Goal: Transaction & Acquisition: Purchase product/service

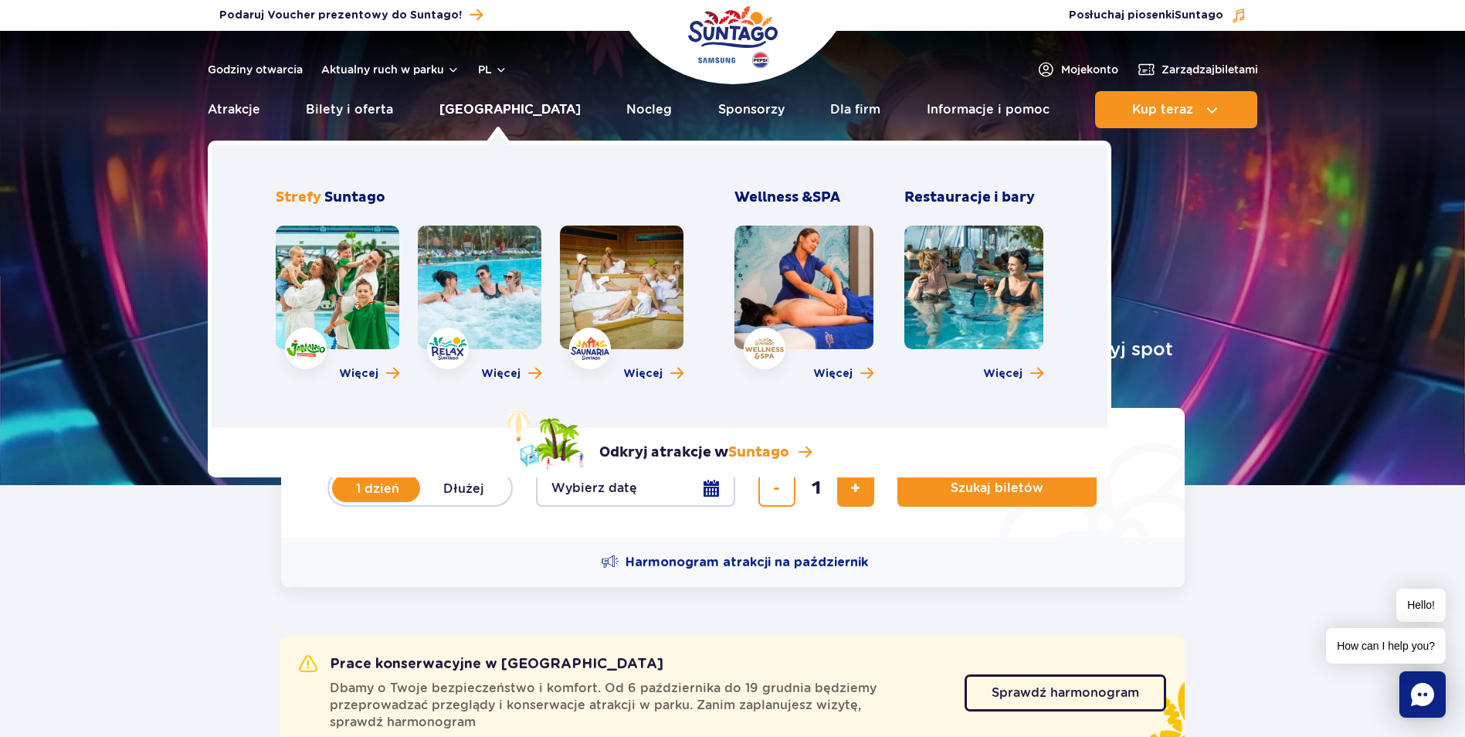
click at [486, 114] on link "[GEOGRAPHIC_DATA]" at bounding box center [510, 109] width 141 height 37
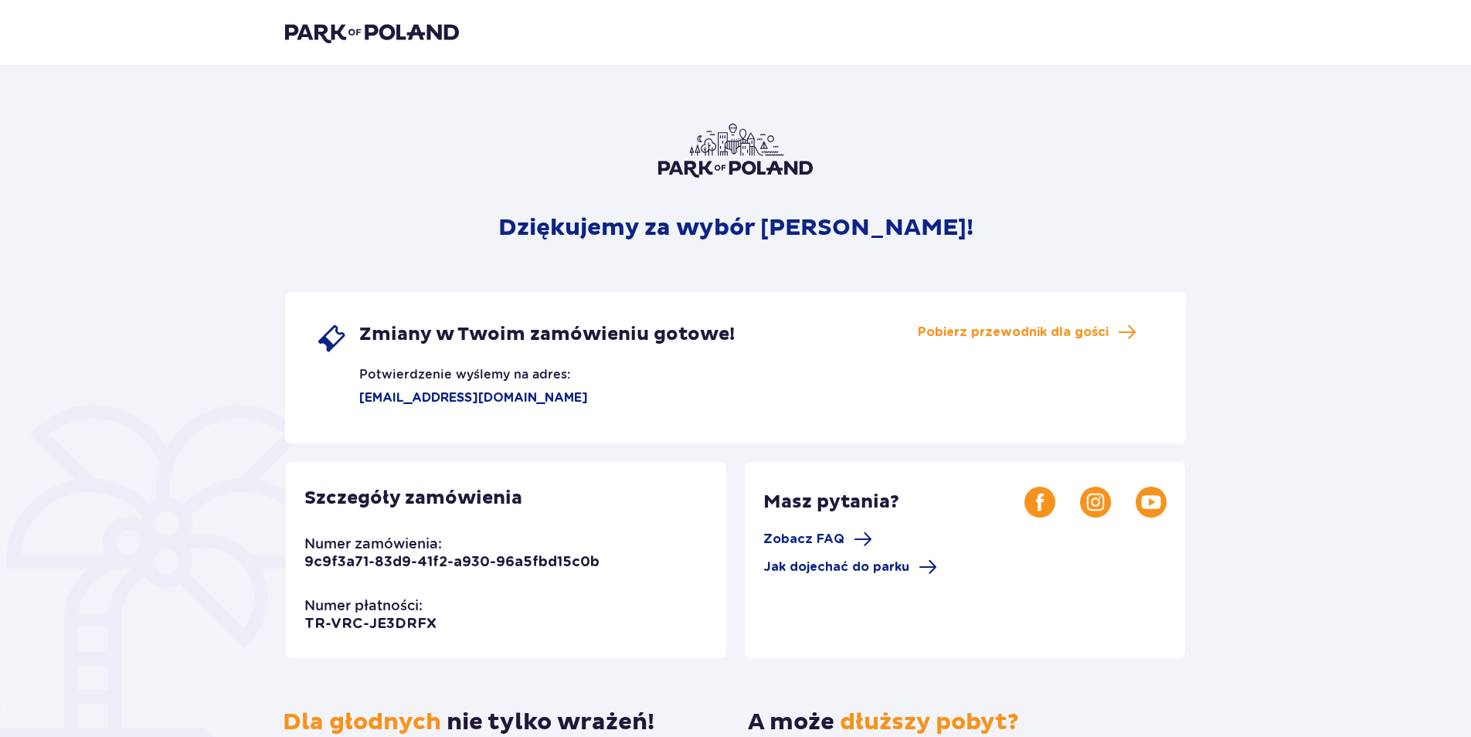
click at [400, 25] on img at bounding box center [372, 33] width 174 height 22
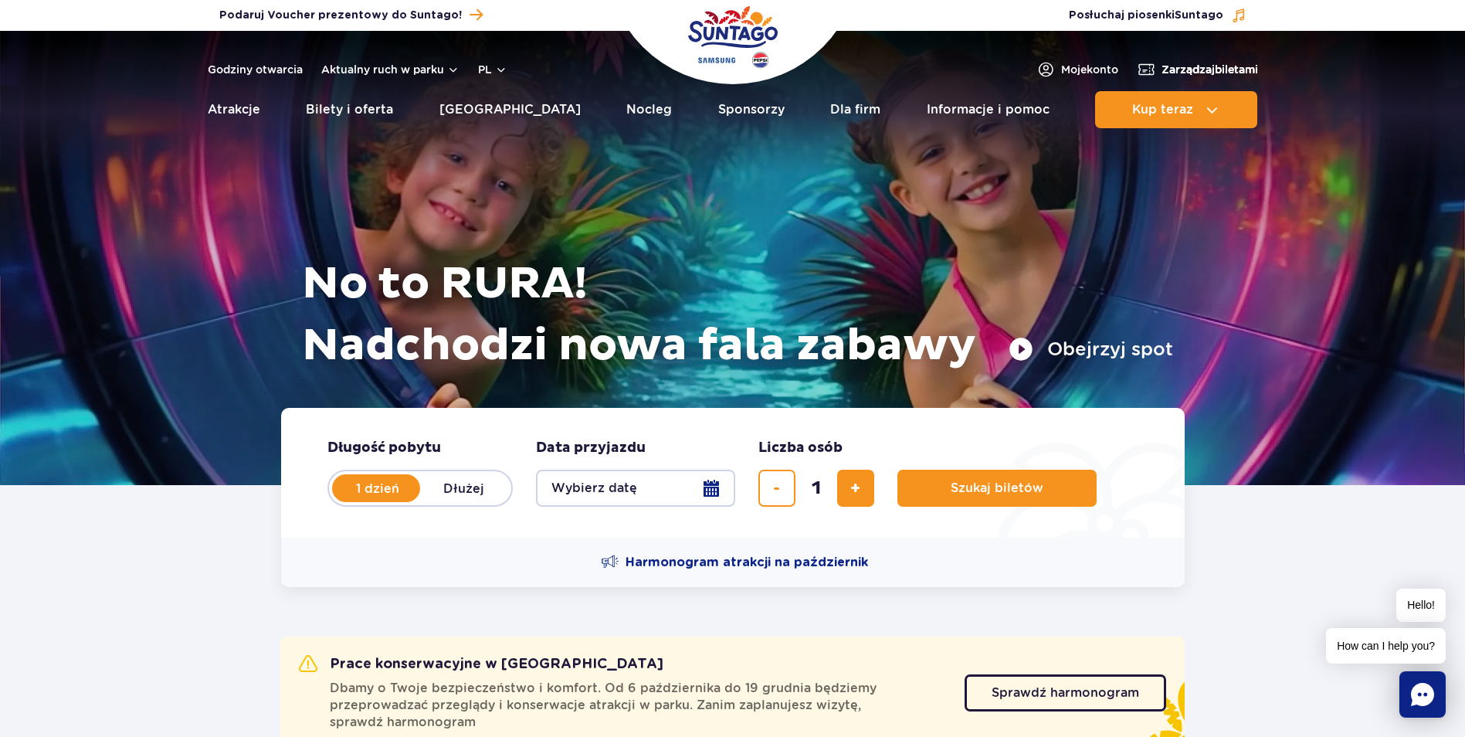
click at [1200, 70] on span "Zarządzaj biletami" at bounding box center [1210, 69] width 97 height 15
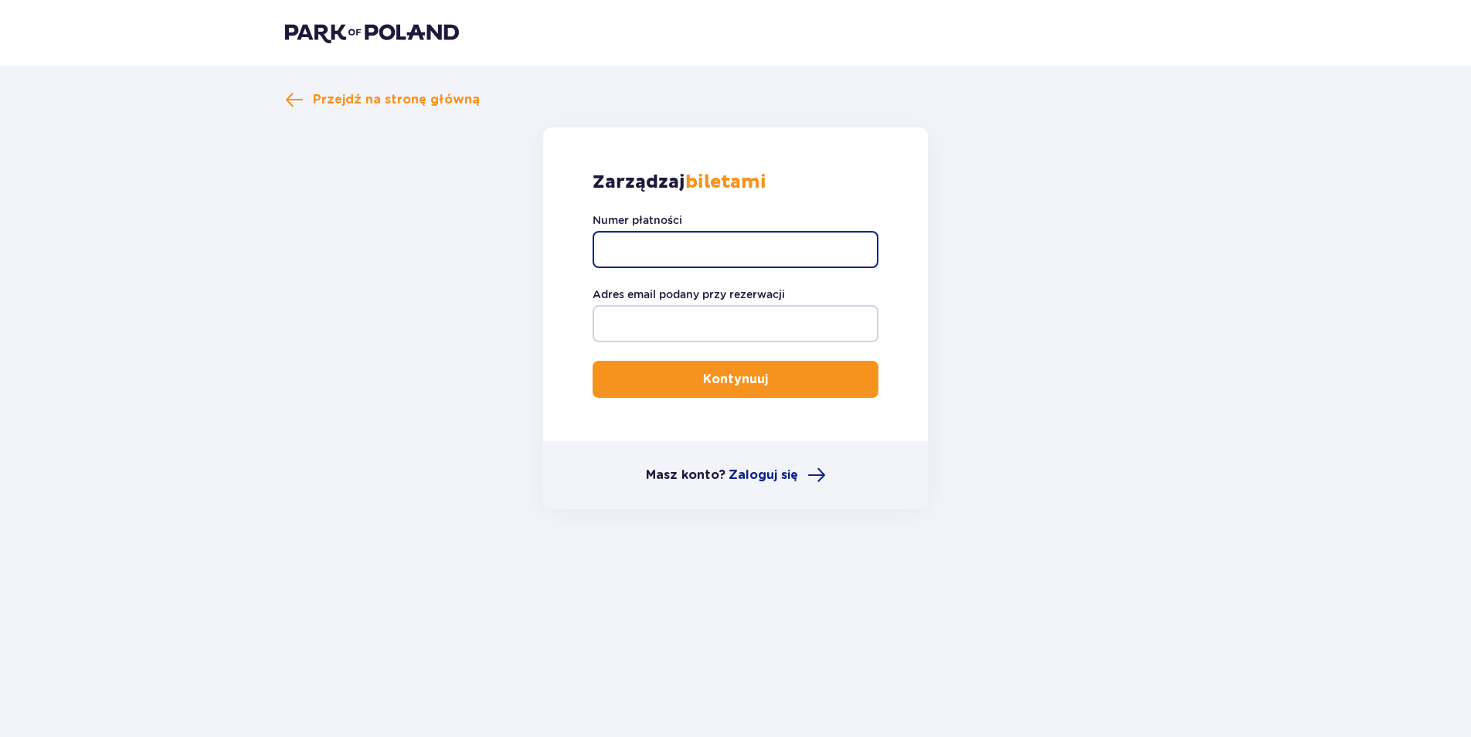
click at [744, 253] on input "Numer płatności" at bounding box center [736, 249] width 286 height 37
type input "TR-VRC-HYLP42X"
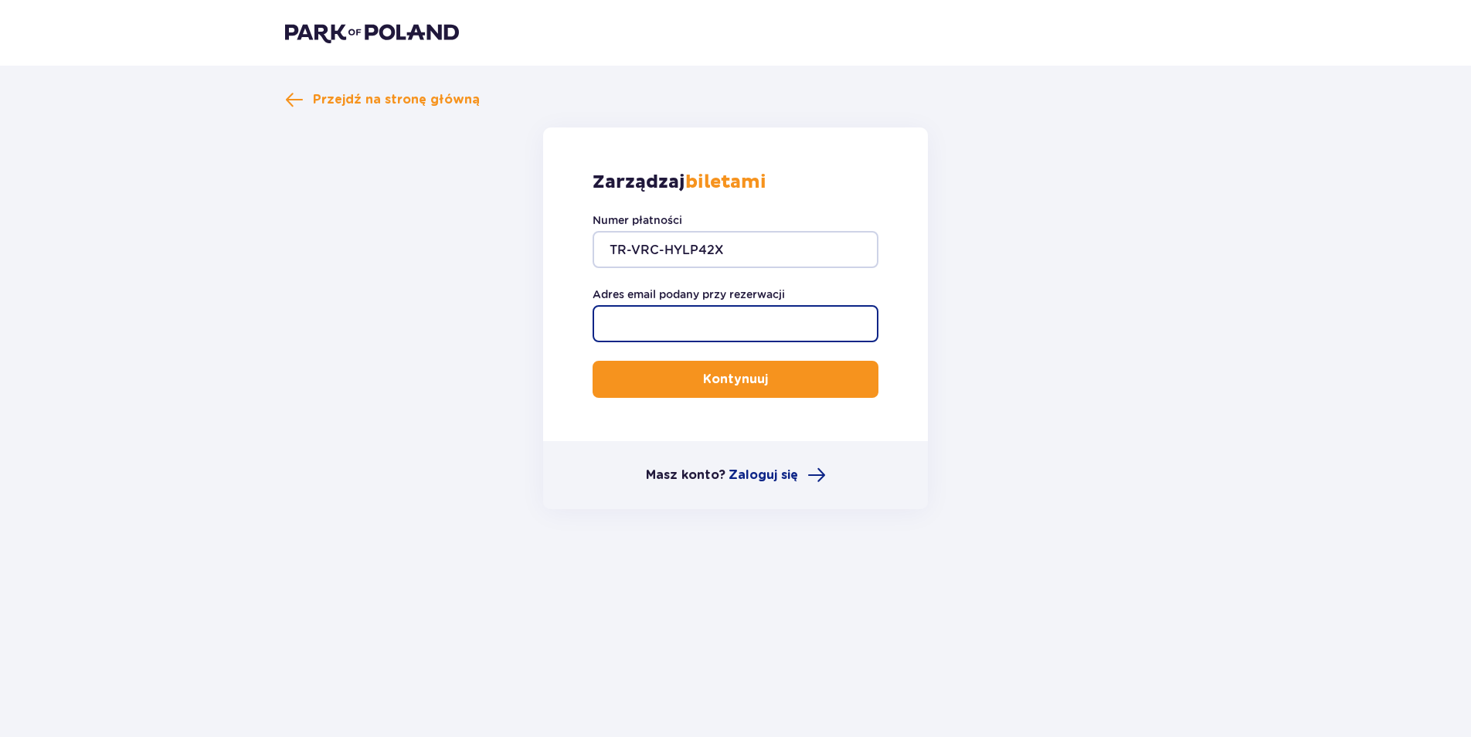
click at [654, 338] on input "Adres email podany przy rezerwacji" at bounding box center [736, 323] width 286 height 37
type input "[EMAIL_ADDRESS][DOMAIN_NAME]"
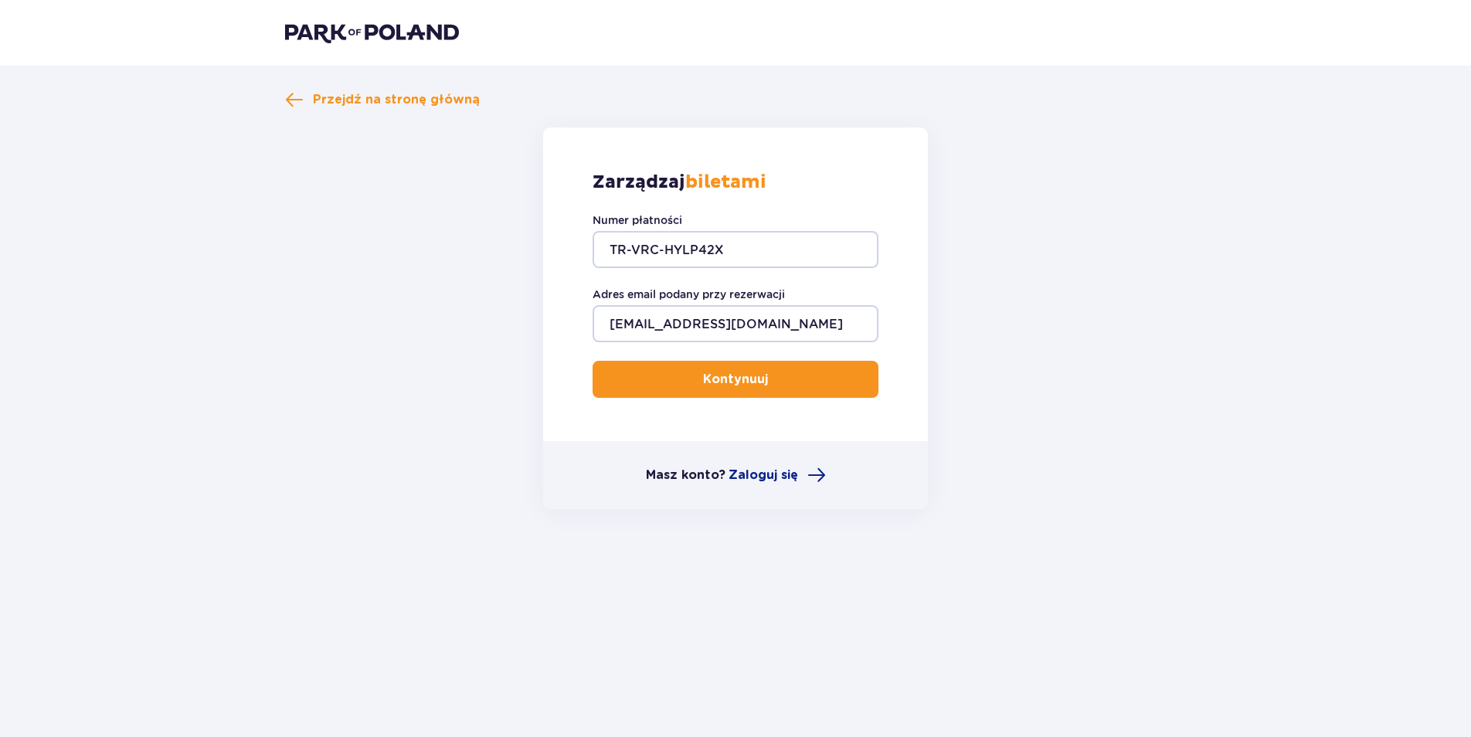
click at [669, 379] on button "Kontynuuj" at bounding box center [736, 379] width 286 height 37
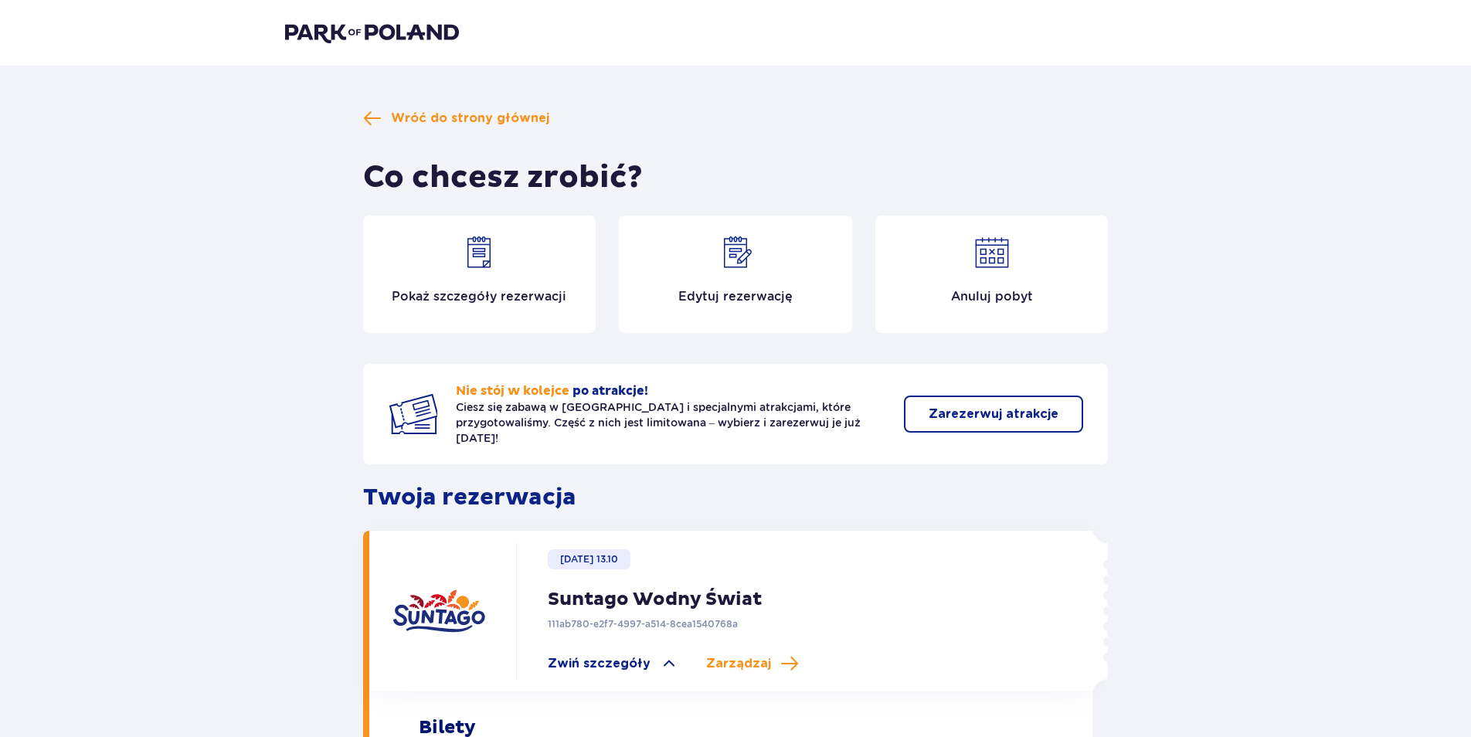
click at [738, 267] on img at bounding box center [735, 252] width 37 height 37
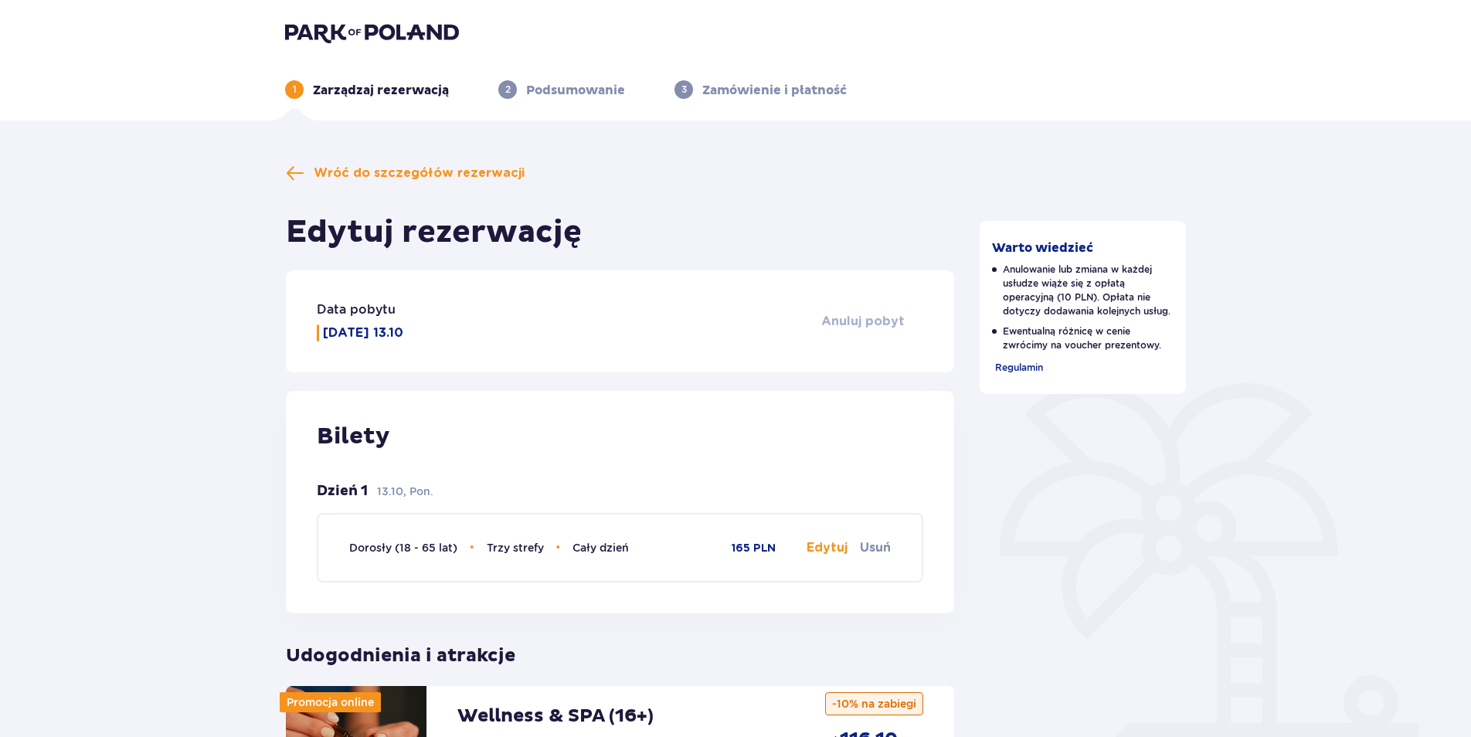
click at [851, 322] on span "Anuluj pobyt" at bounding box center [862, 321] width 83 height 17
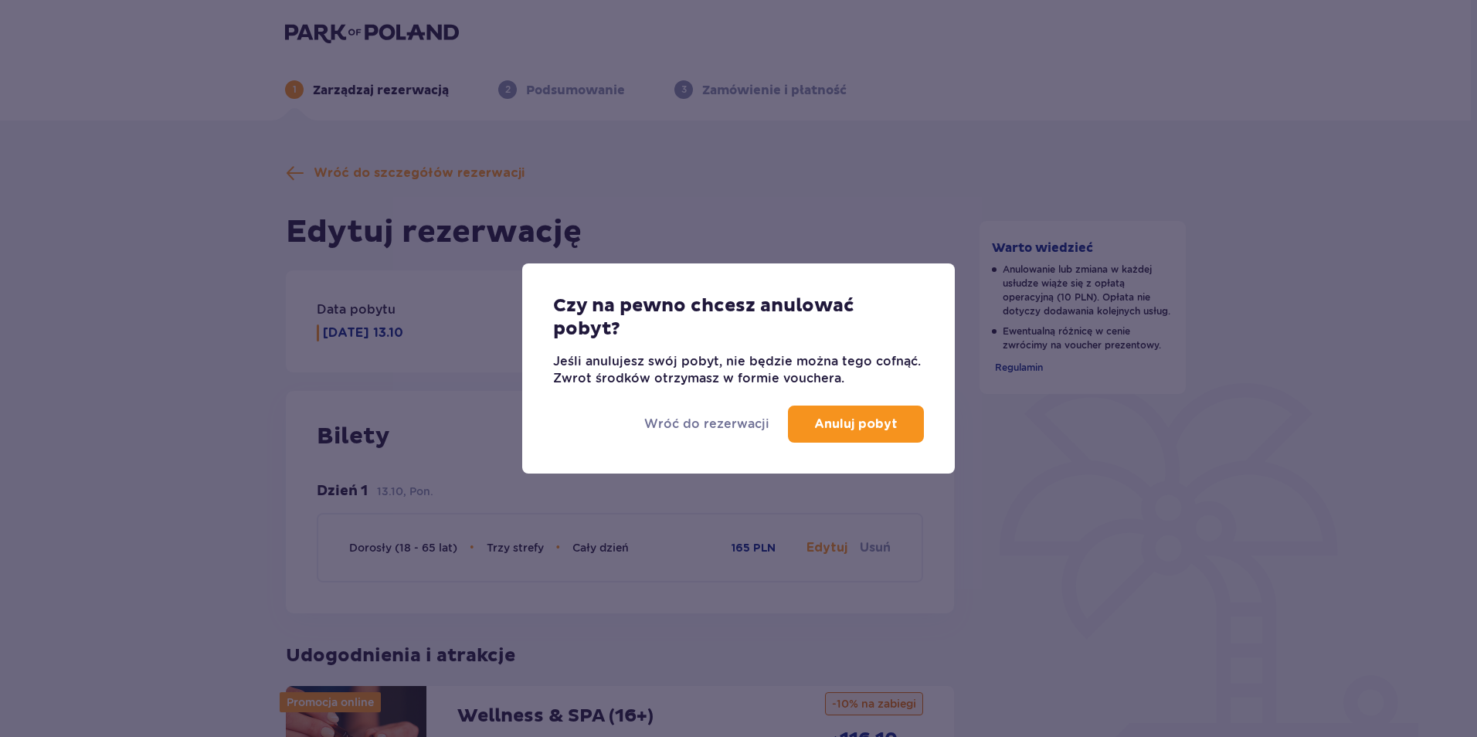
click at [861, 427] on p "Anuluj pobyt" at bounding box center [855, 424] width 83 height 17
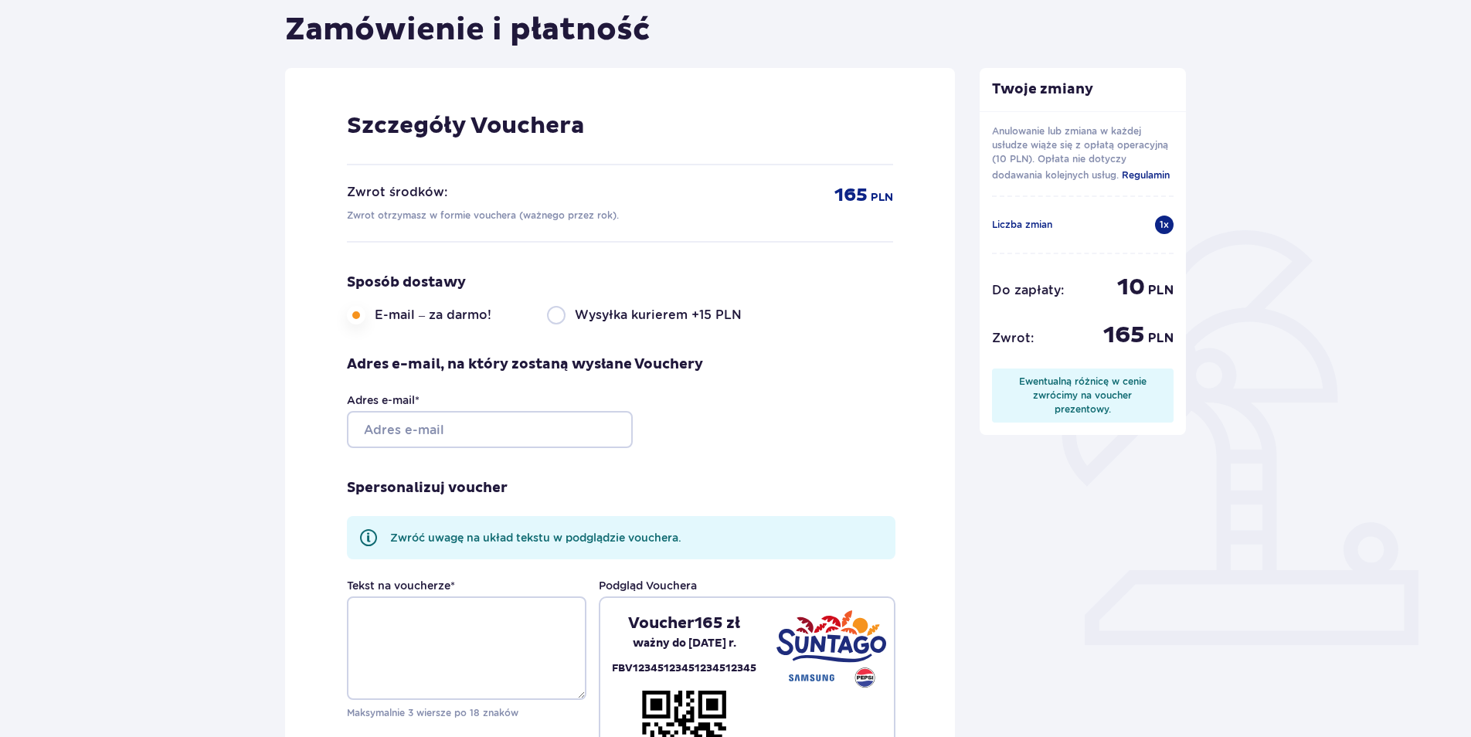
scroll to position [155, 0]
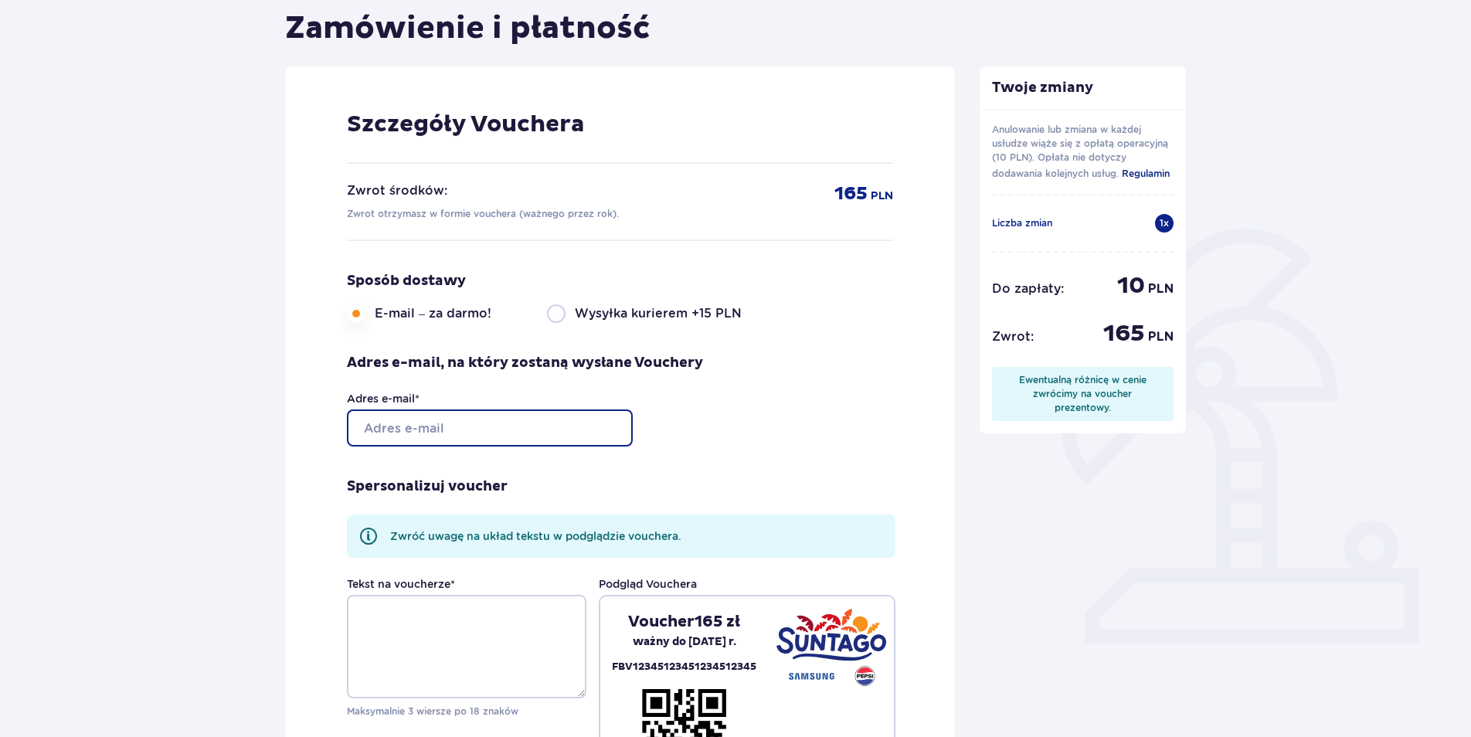
click at [398, 430] on input "Adres e-mail *" at bounding box center [490, 427] width 286 height 37
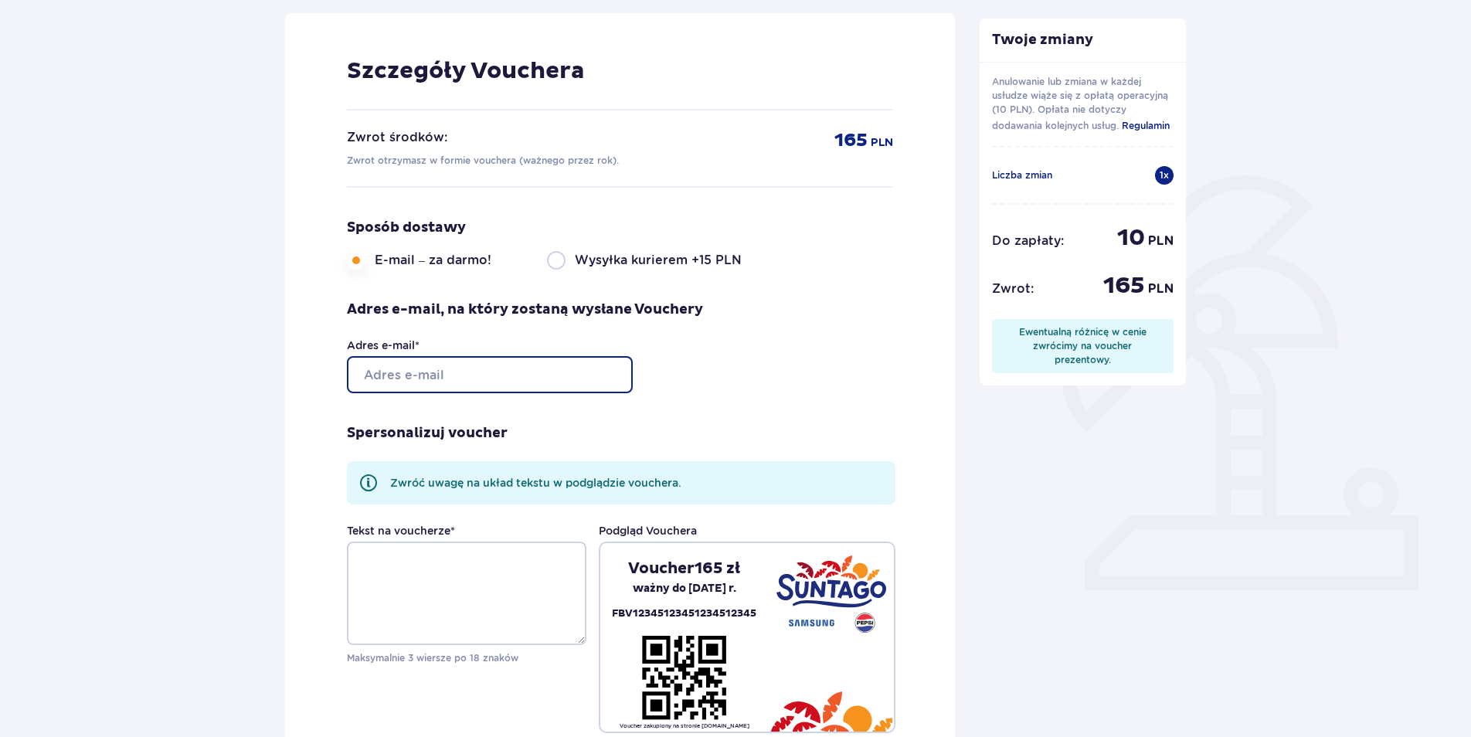
scroll to position [309, 0]
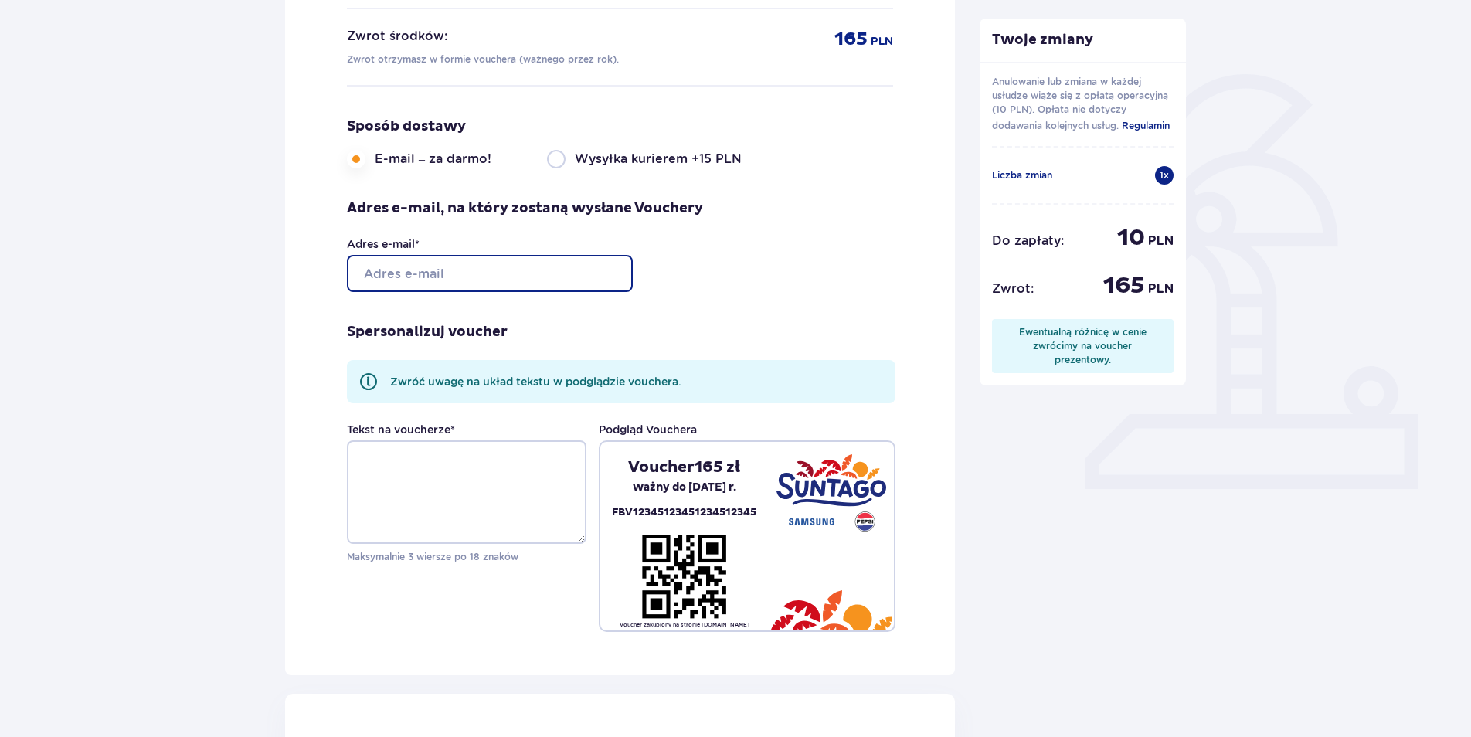
click at [409, 268] on input "Adres e-mail *" at bounding box center [490, 273] width 286 height 37
type input "[EMAIL_ADDRESS][DOMAIN_NAME]"
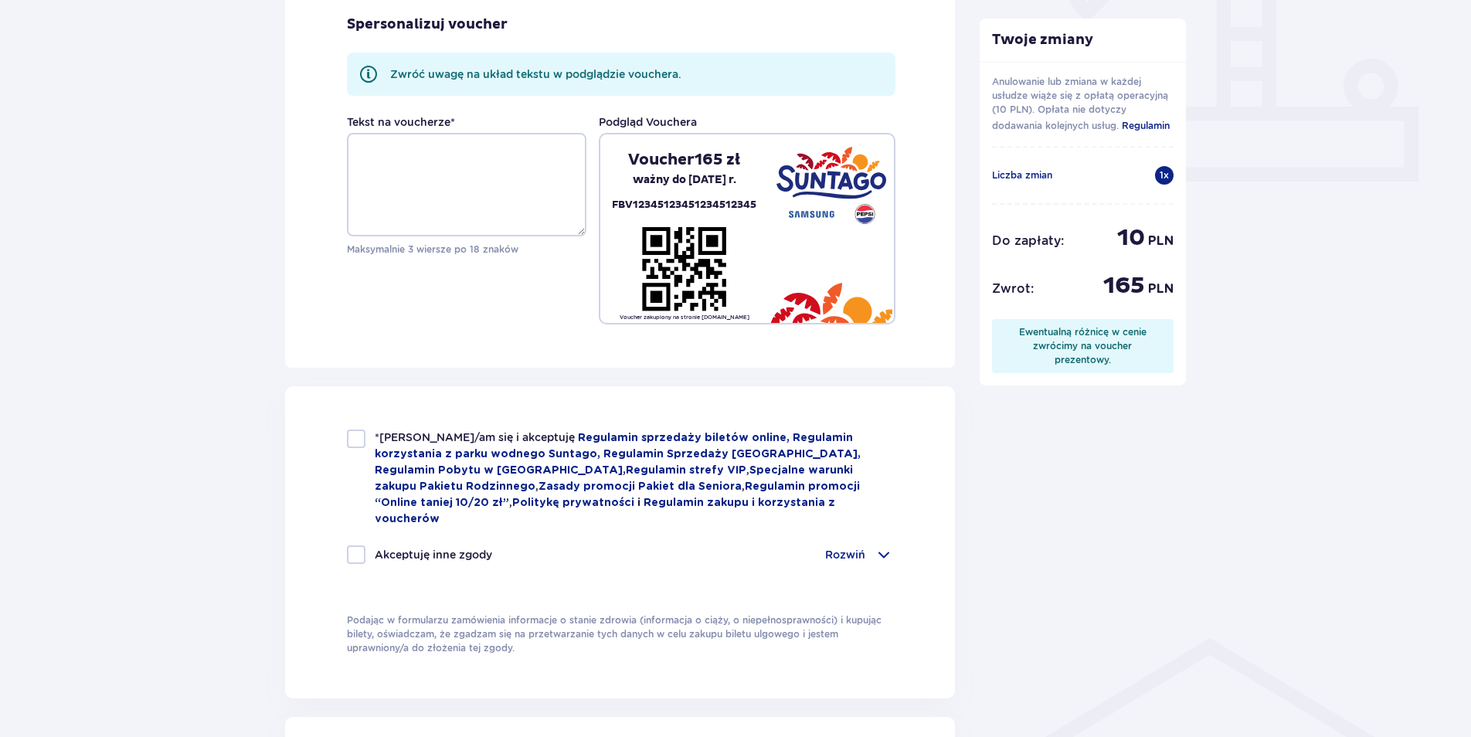
scroll to position [618, 0]
click at [362, 436] on div at bounding box center [356, 437] width 19 height 19
checkbox input "true"
click at [355, 544] on div at bounding box center [356, 553] width 19 height 19
checkbox input "true"
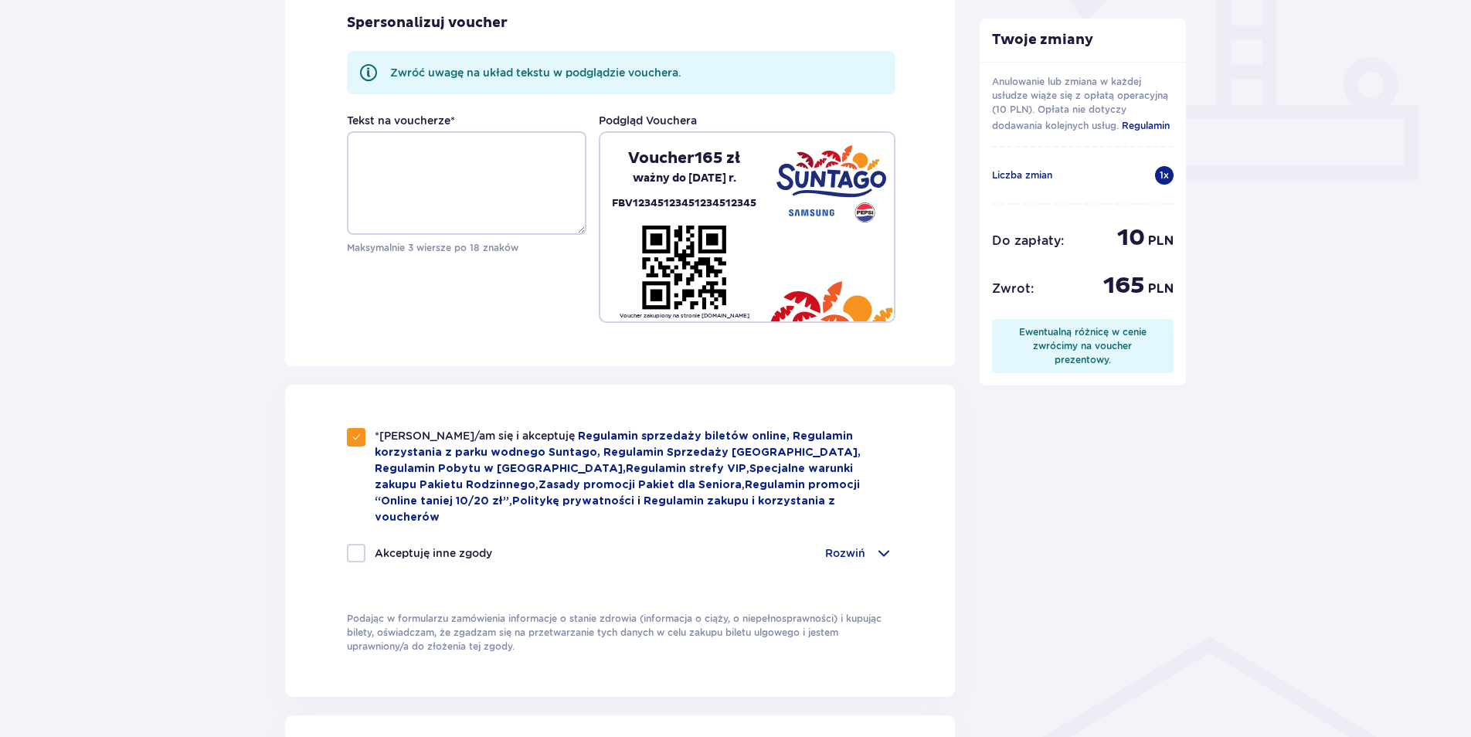
checkbox input "true"
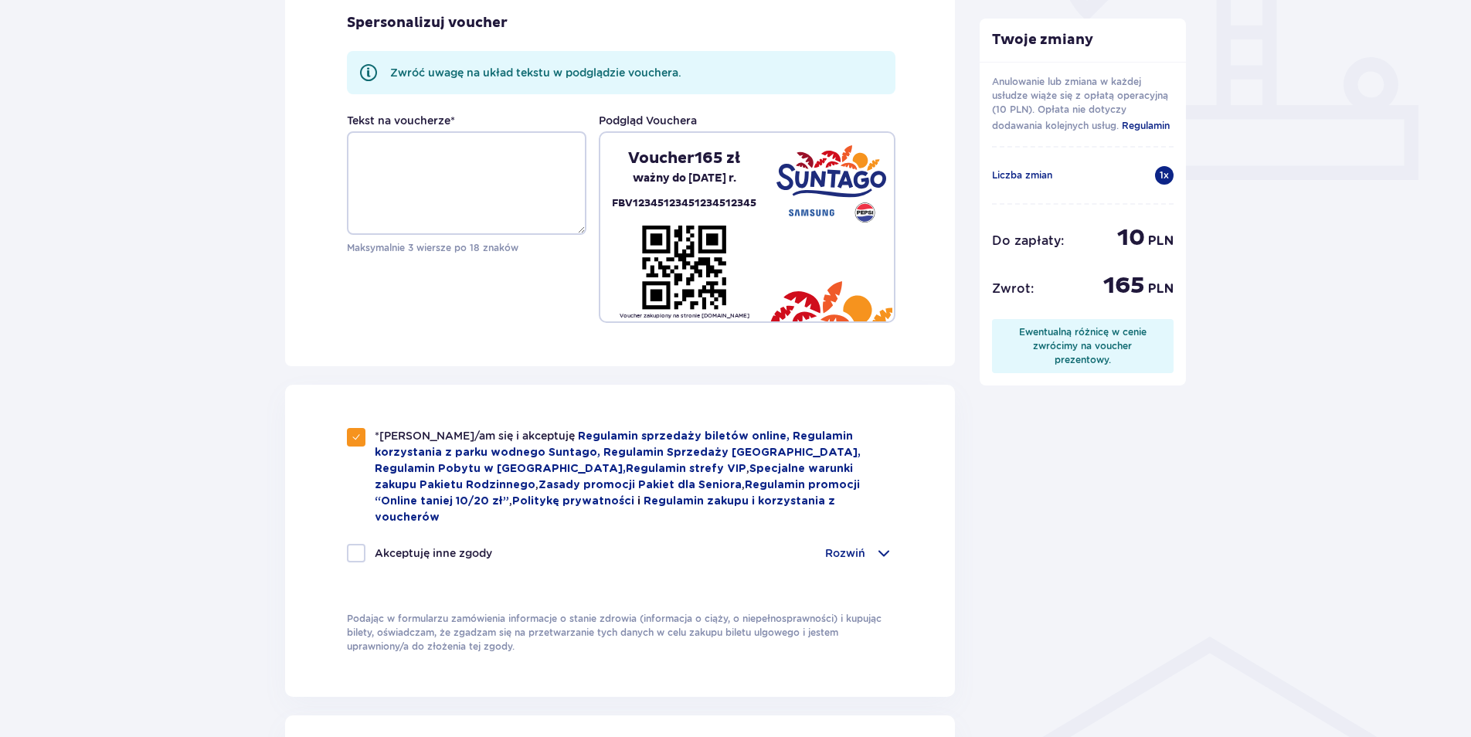
checkbox input "true"
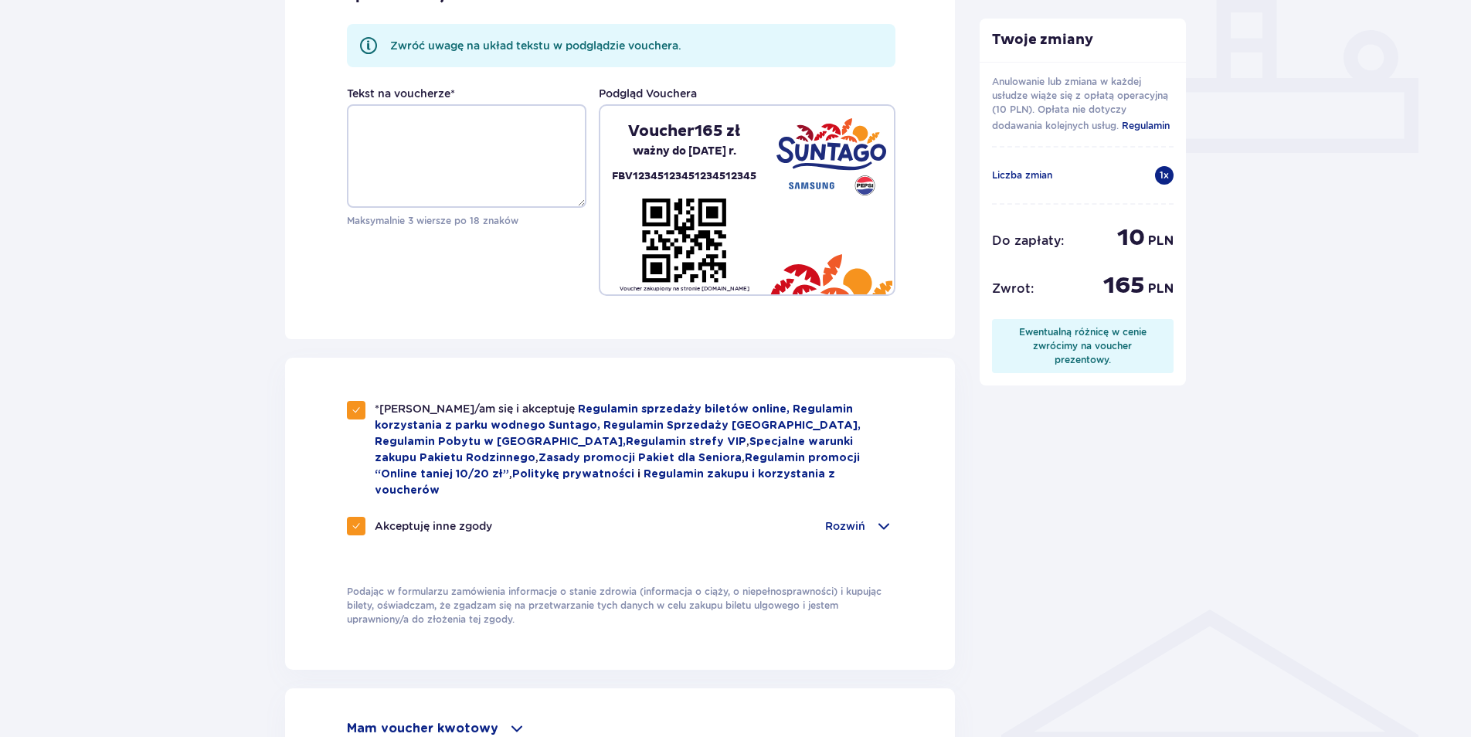
scroll to position [647, 0]
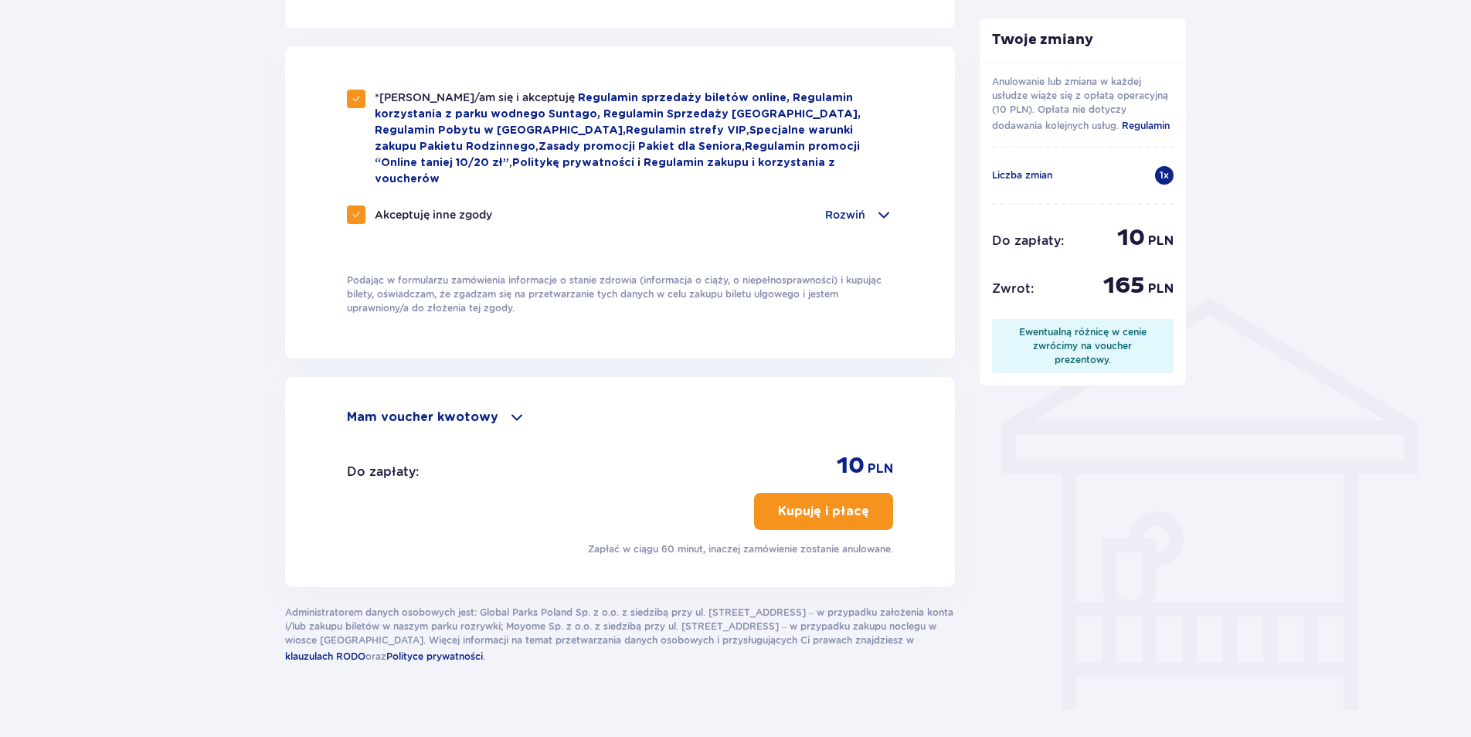
click at [820, 503] on p "Kupuję i płacę" at bounding box center [823, 511] width 91 height 17
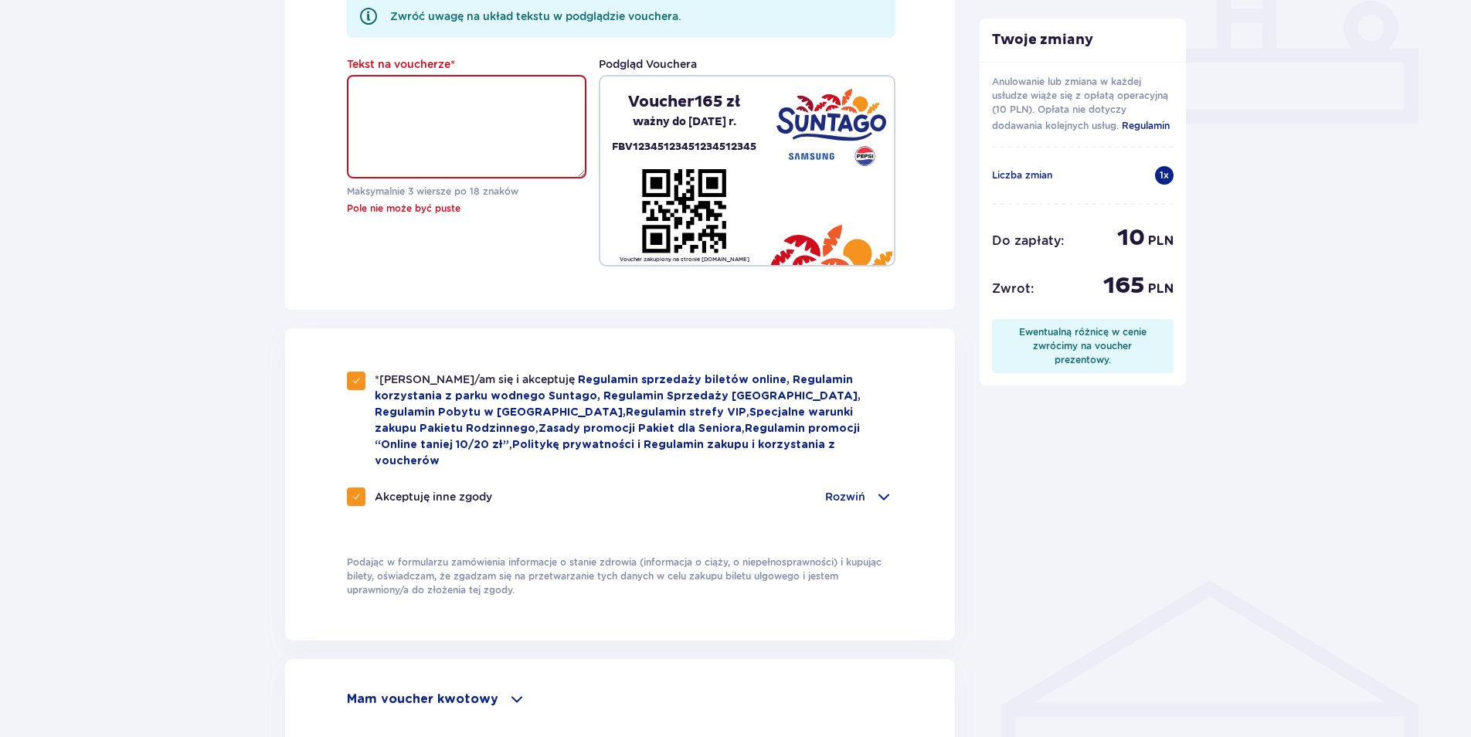
scroll to position [672, 0]
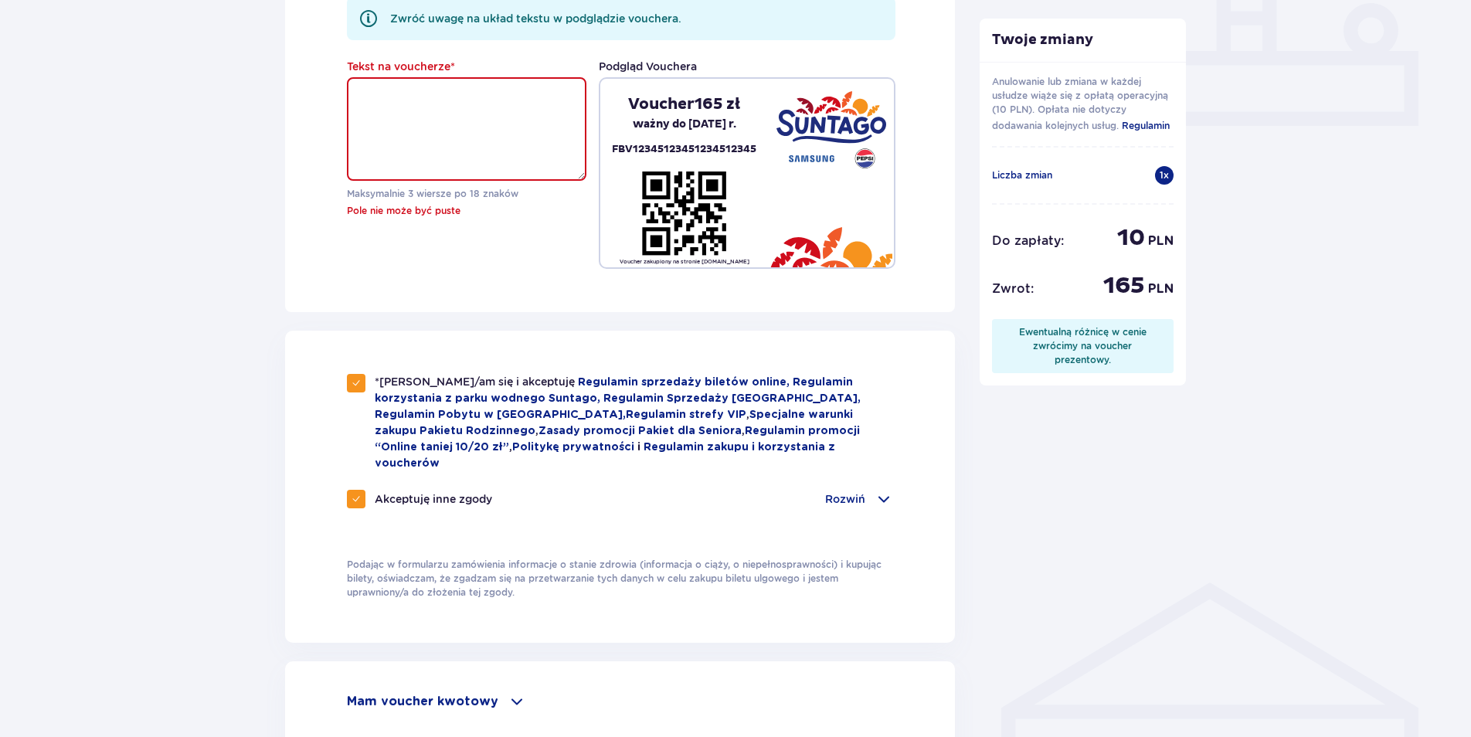
click at [478, 104] on textarea "Tekst na voucherze *" at bounding box center [466, 129] width 239 height 104
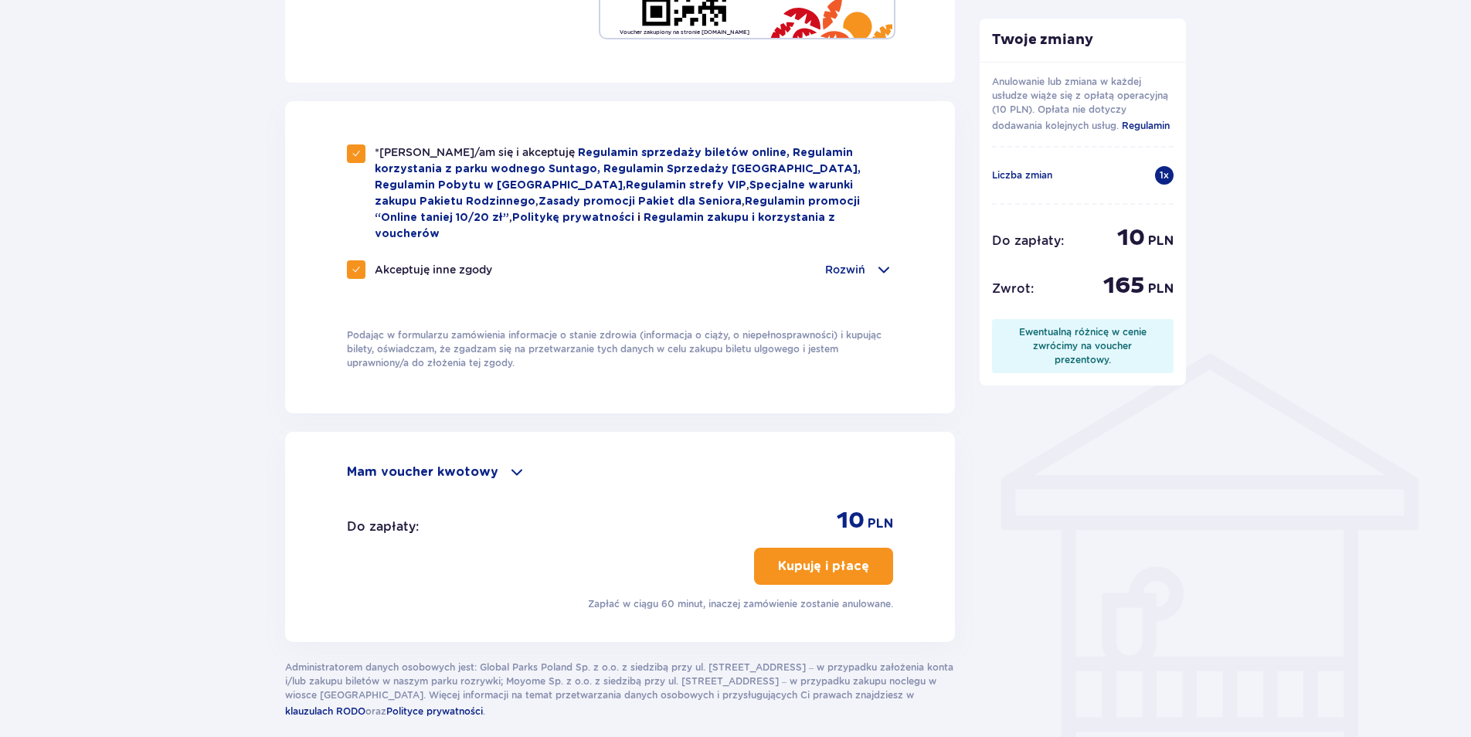
scroll to position [904, 0]
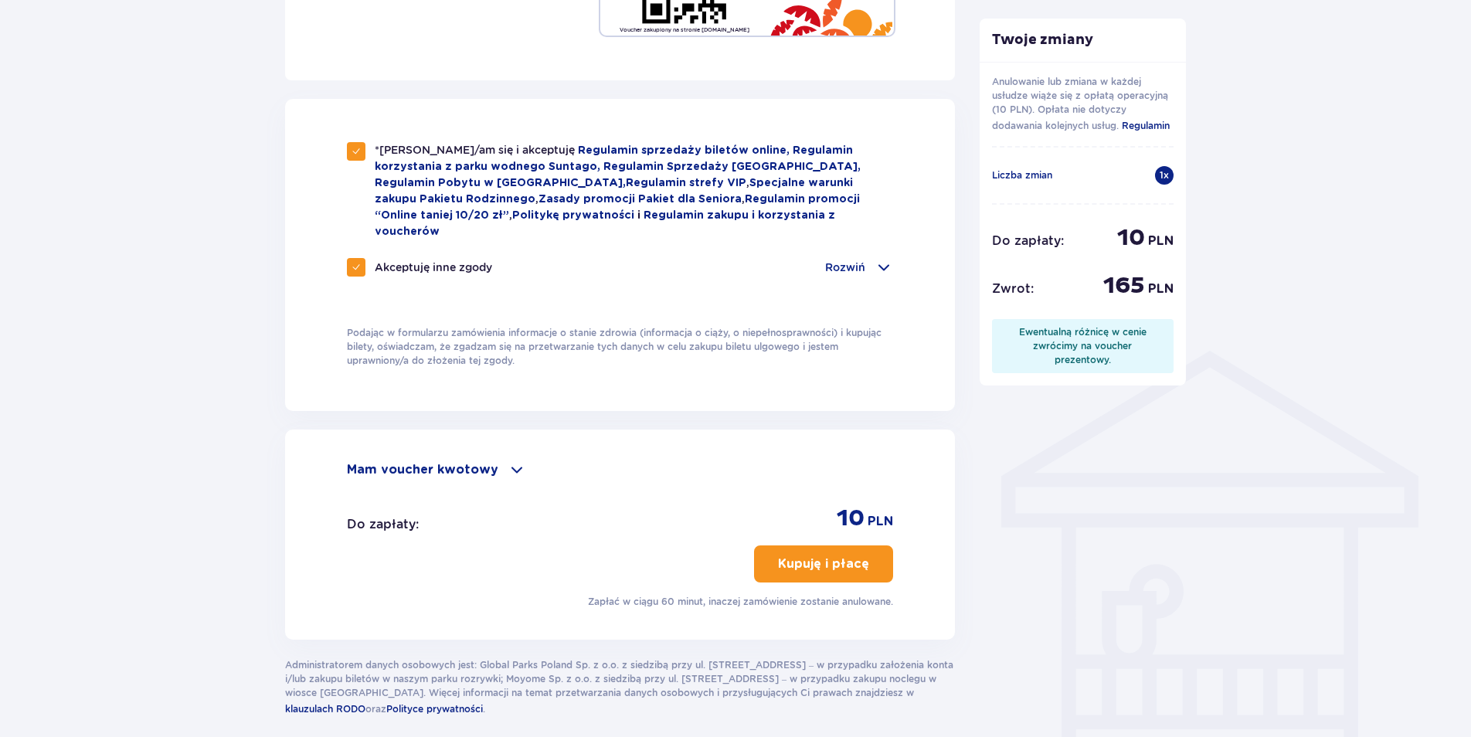
type textarea "suntago"
click at [793, 555] on p "Kupuję i płacę" at bounding box center [823, 563] width 91 height 17
